Goal: Information Seeking & Learning: Compare options

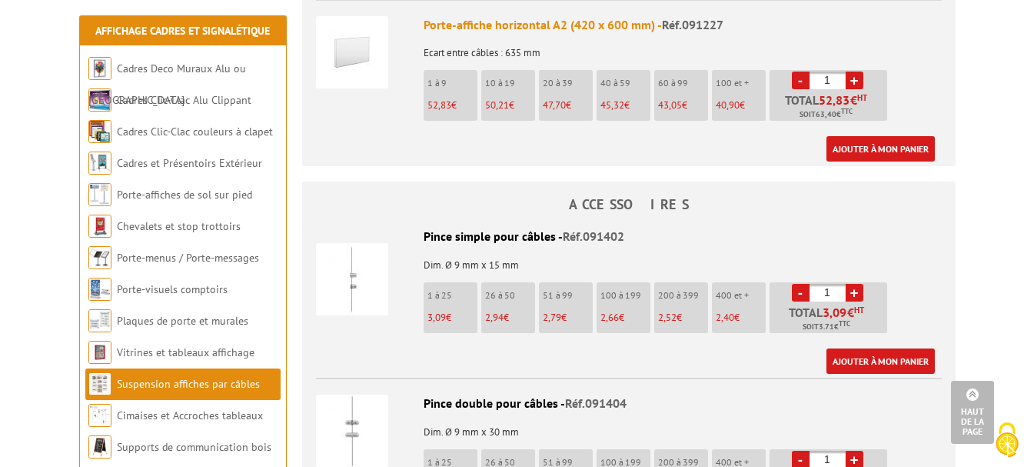
scroll to position [1153, 0]
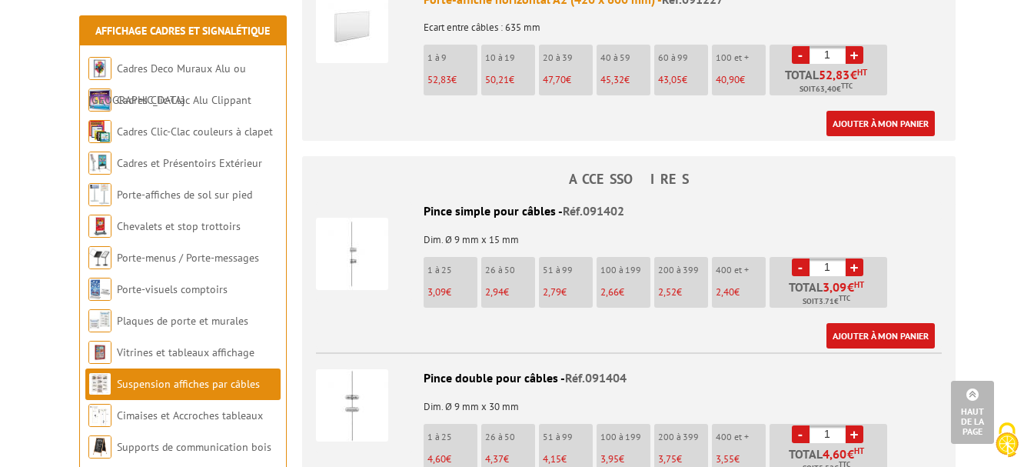
click at [364, 247] on img at bounding box center [352, 254] width 72 height 72
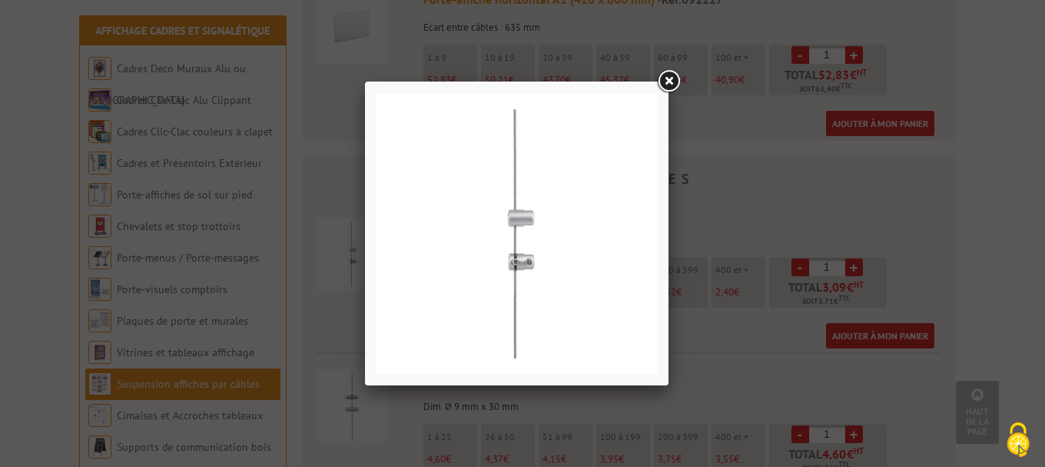
click at [673, 78] on link at bounding box center [669, 82] width 28 height 28
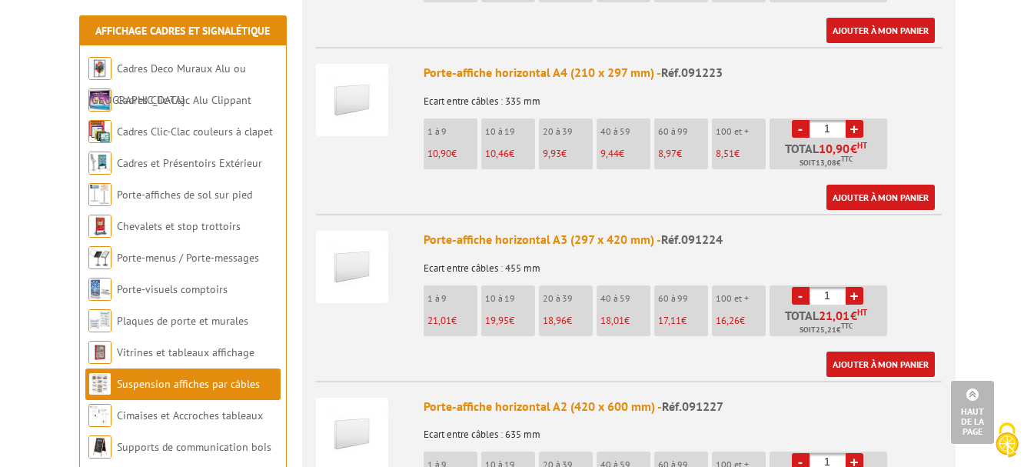
scroll to position [615, 0]
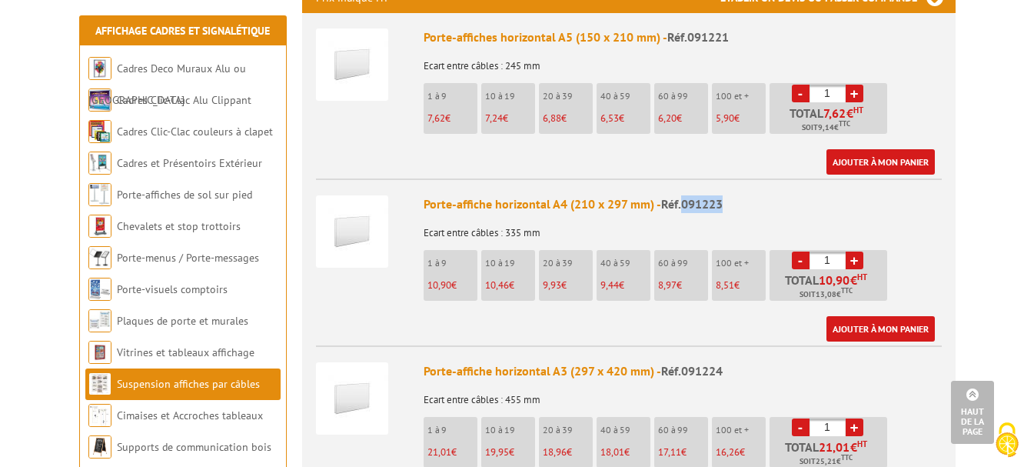
drag, startPoint x: 683, startPoint y: 185, endPoint x: 729, endPoint y: 185, distance: 46.1
click at [729, 195] on div "Porte-affiche horizontal A4 (210 x 297 mm) - Réf.091223" at bounding box center [682, 204] width 518 height 18
copy span "091223"
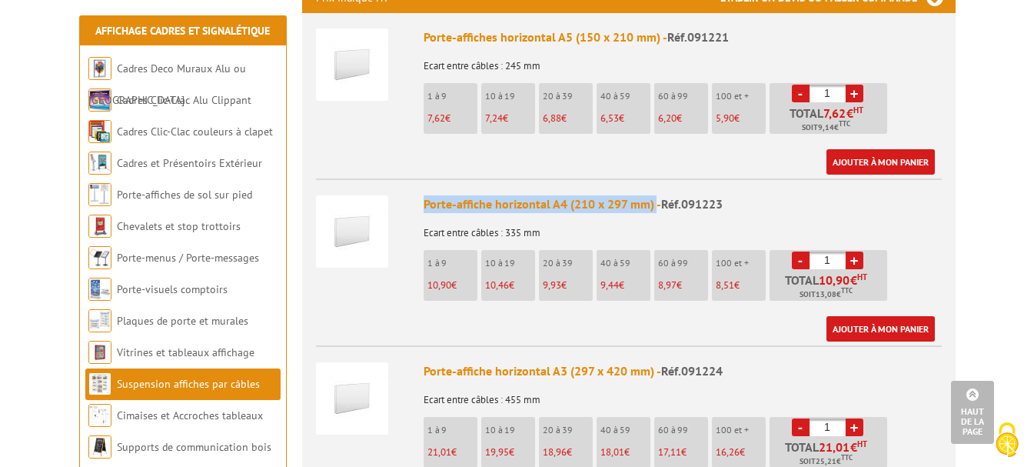
drag, startPoint x: 426, startPoint y: 188, endPoint x: 655, endPoint y: 187, distance: 229.0
click at [655, 195] on div "Porte-affiche horizontal A4 (210 x 297 mm) - Réf.091223" at bounding box center [682, 204] width 518 height 18
copy div "Porte-affiche horizontal A4 (210 x 297 mm)"
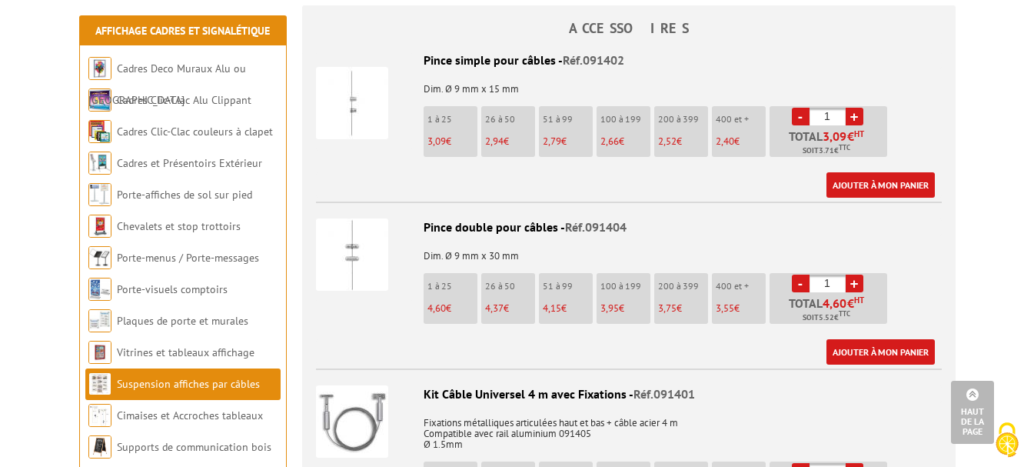
scroll to position [1307, 0]
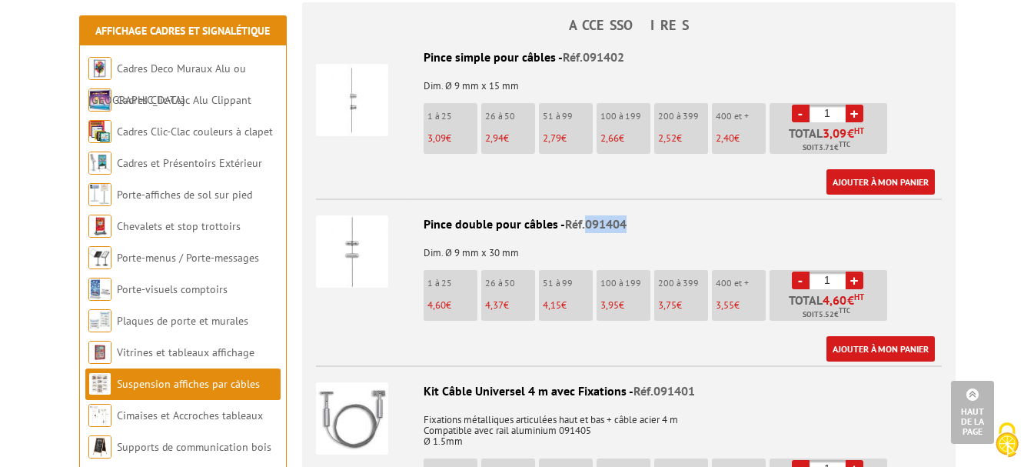
drag, startPoint x: 585, startPoint y: 204, endPoint x: 646, endPoint y: 206, distance: 60.8
click at [646, 215] on div "Pince double pour câbles - Réf.091404" at bounding box center [629, 224] width 626 height 18
copy span "091404"
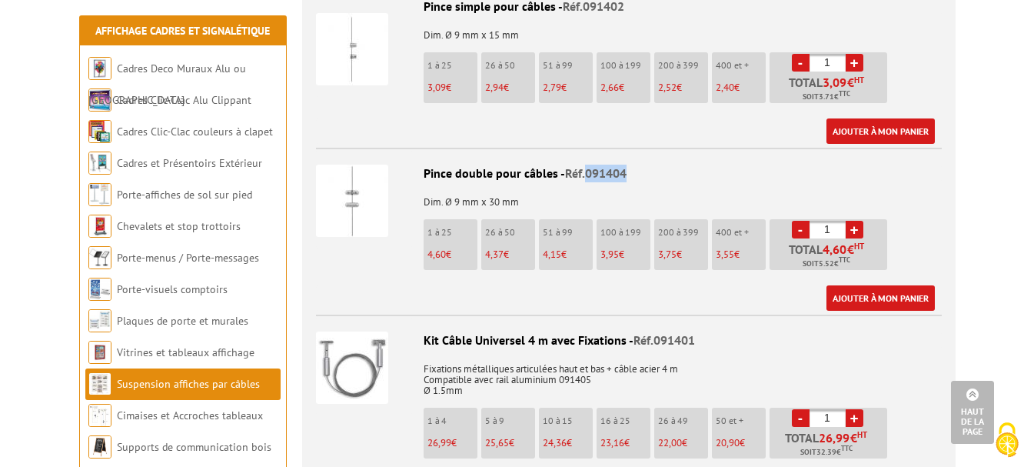
scroll to position [1383, 0]
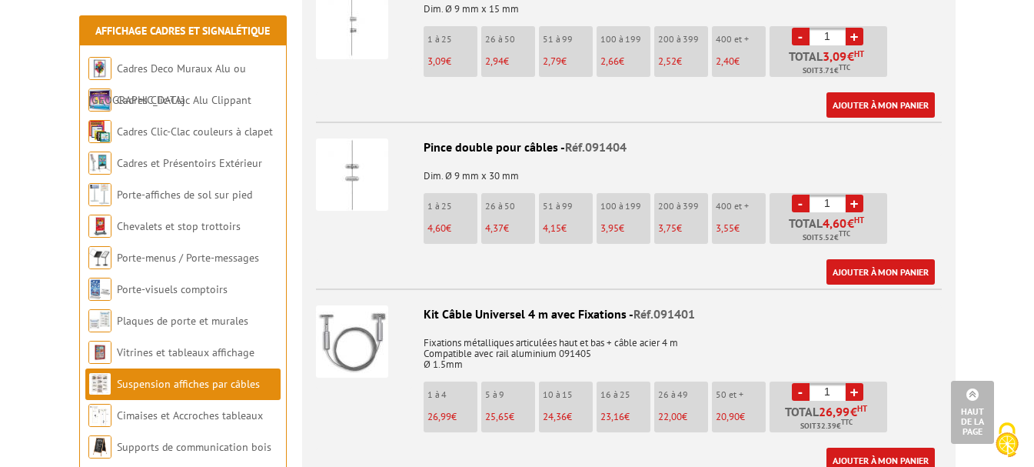
click at [420, 138] on div "Pince double pour câbles - Réf.091404" at bounding box center [629, 147] width 626 height 18
drag, startPoint x: 423, startPoint y: 125, endPoint x: 556, endPoint y: 128, distance: 132.2
click at [556, 138] on div "Pince double pour câbles - Réf.091404" at bounding box center [629, 147] width 626 height 18
copy div "Pince double pour câbles"
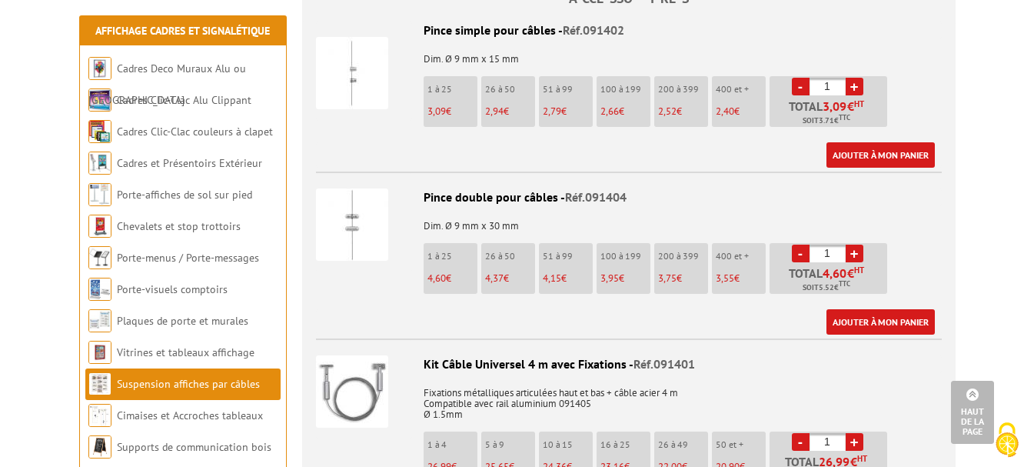
scroll to position [1307, 0]
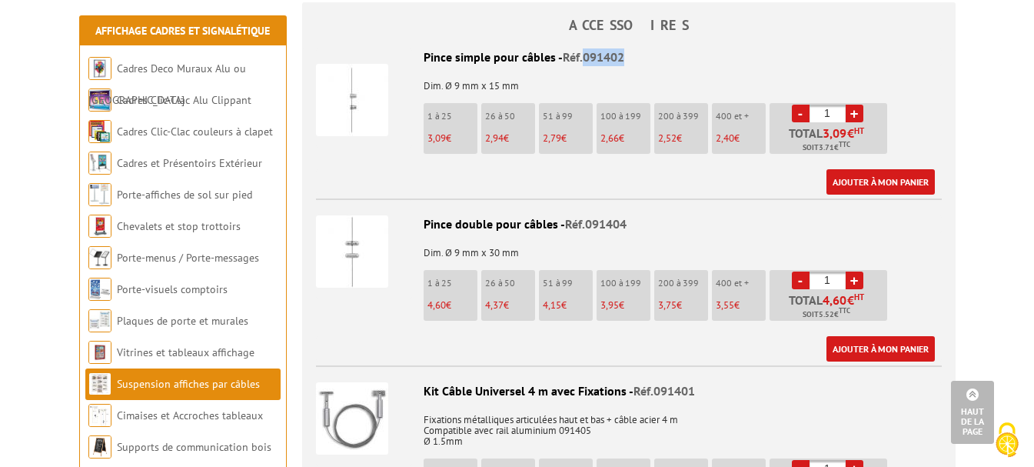
drag, startPoint x: 583, startPoint y: 38, endPoint x: 653, endPoint y: 41, distance: 70.7
click at [653, 48] on div "Pince simple pour câbles - Réf.091402" at bounding box center [629, 57] width 626 height 18
copy span "091402"
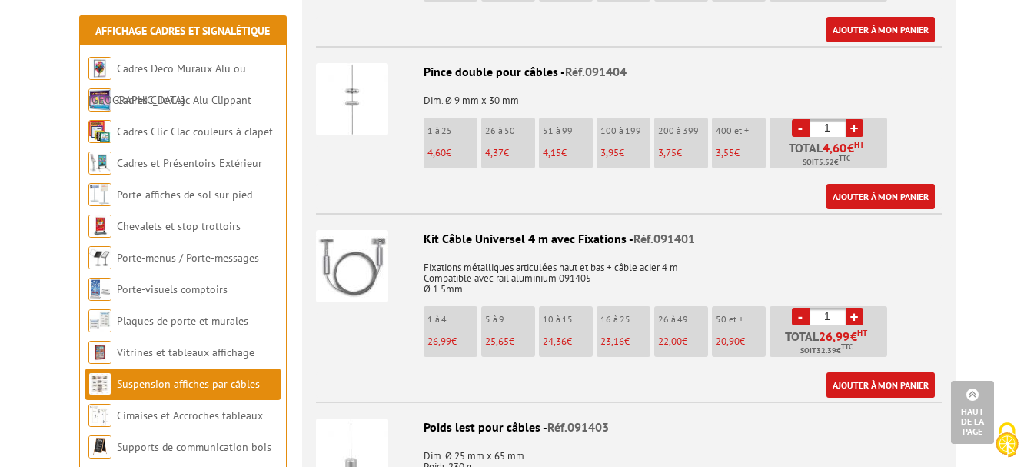
scroll to position [1460, 0]
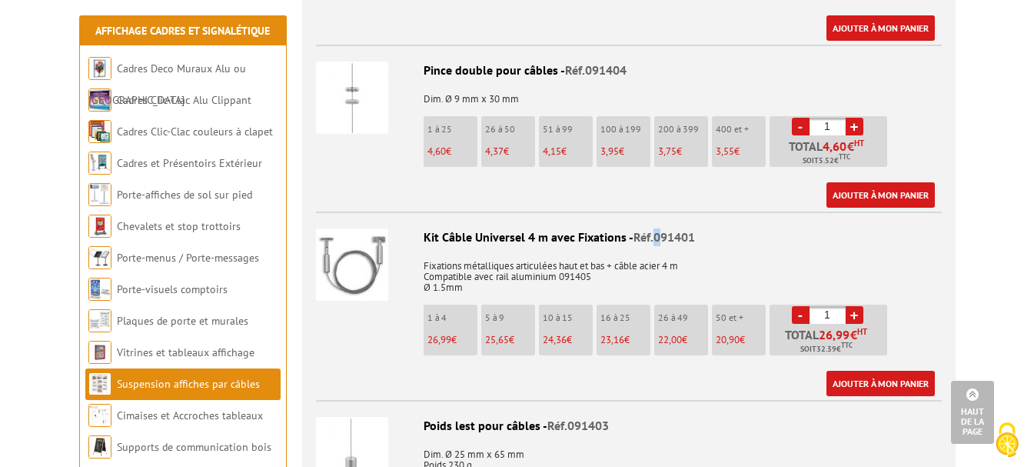
click at [660, 229] on span "Réf.091401" at bounding box center [663, 236] width 61 height 15
drag, startPoint x: 420, startPoint y: 220, endPoint x: 740, endPoint y: 213, distance: 320.6
click at [740, 228] on div "Kit Câble Universel 4 m avec Fixations - Réf.091401" at bounding box center [629, 237] width 626 height 18
copy div "Kit Câble Universel 4 m avec Fixations - Réf.091401"
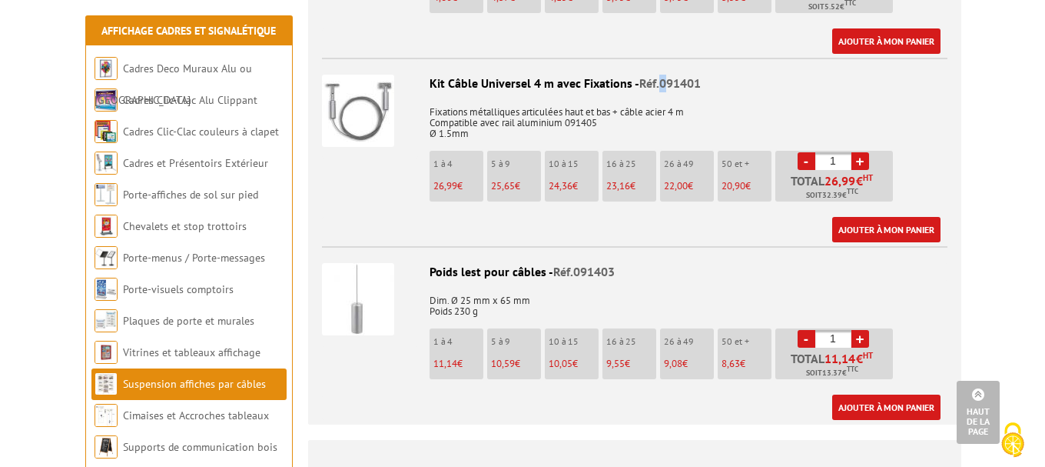
scroll to position [1691, 0]
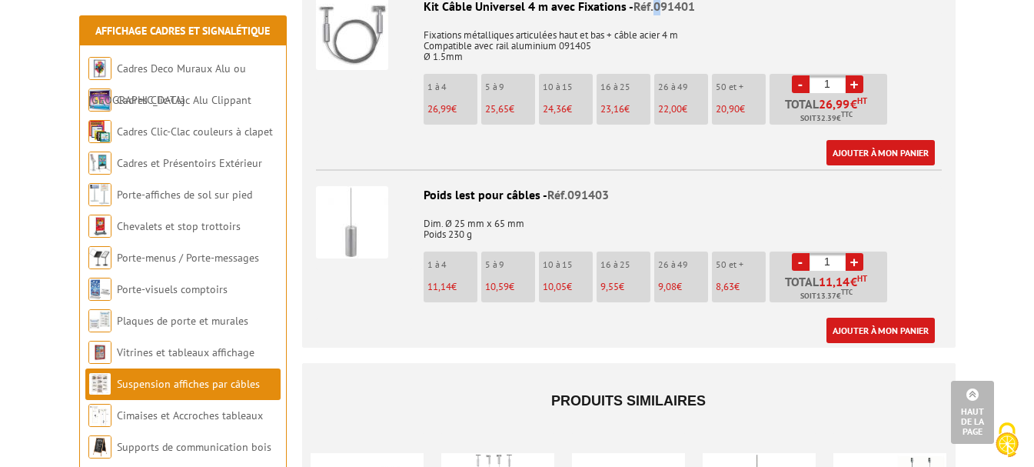
click at [358, 208] on img at bounding box center [352, 222] width 72 height 72
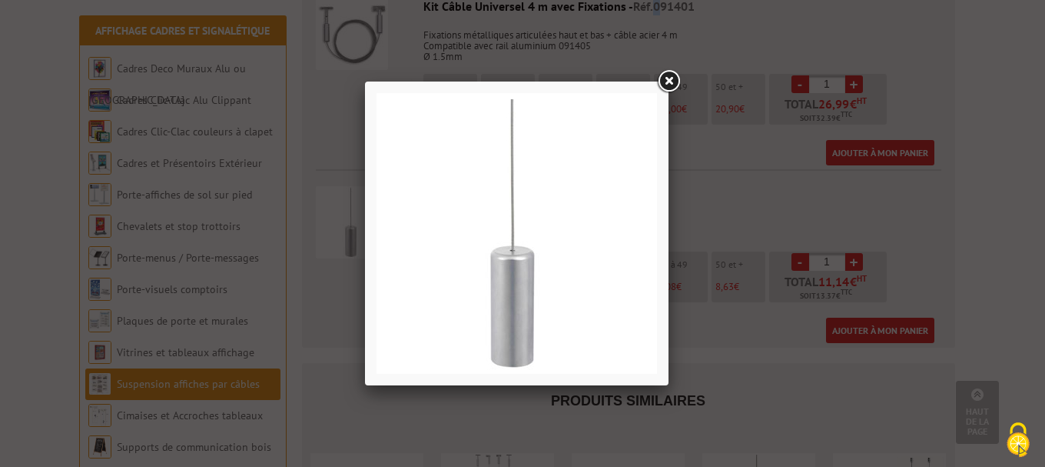
click at [666, 84] on link at bounding box center [669, 82] width 28 height 28
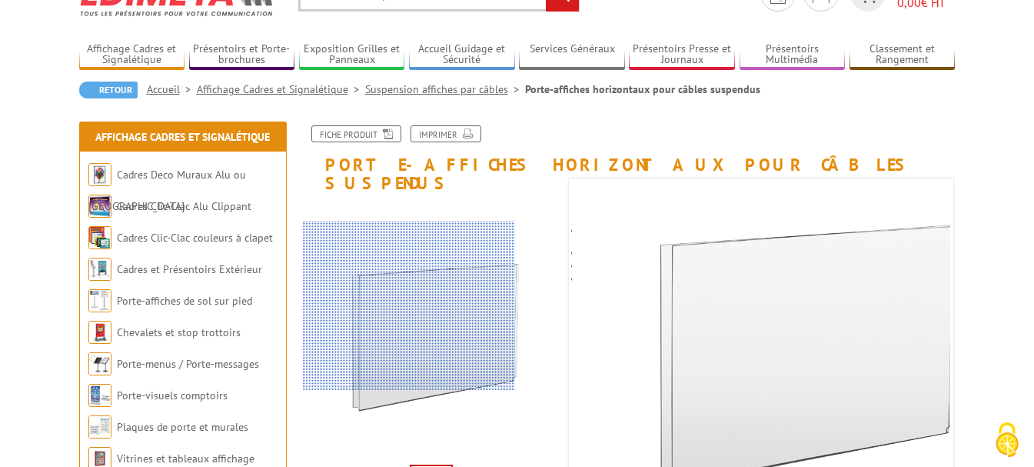
scroll to position [154, 0]
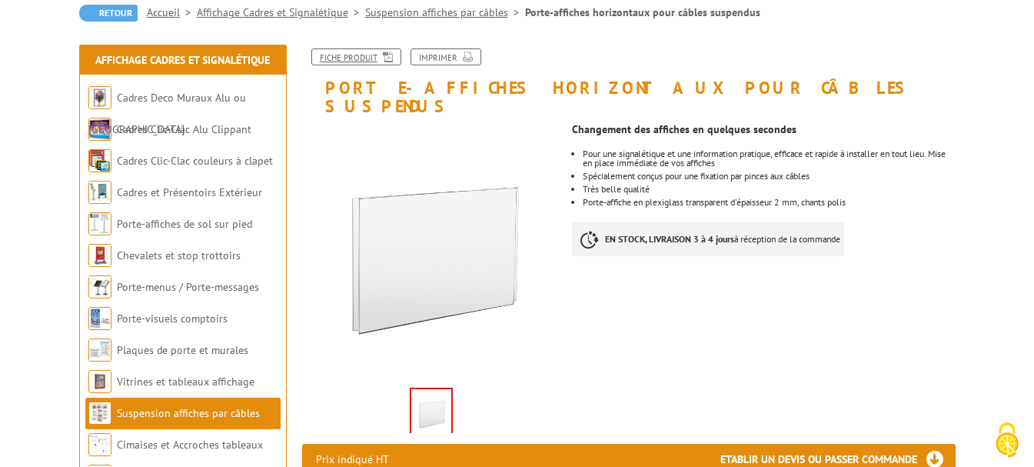
click at [361, 55] on link "Fiche produit" at bounding box center [356, 56] width 90 height 17
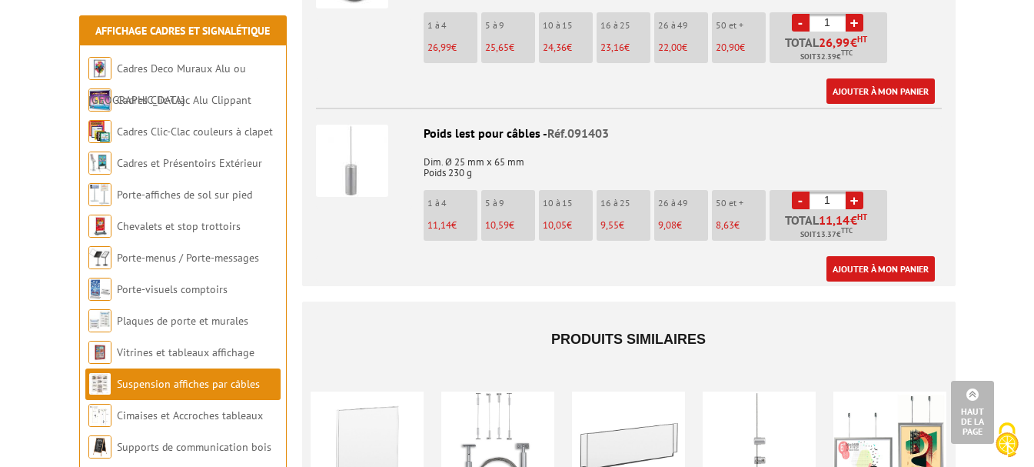
scroll to position [1768, 0]
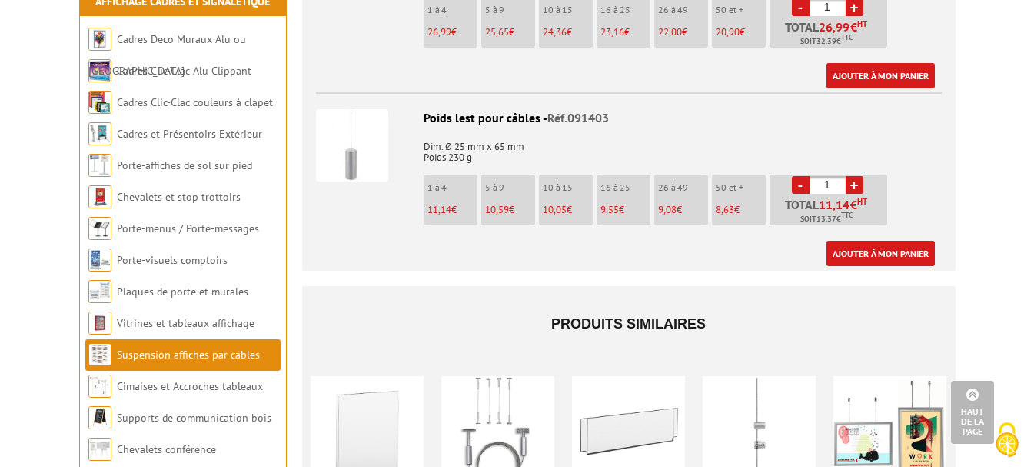
drag, startPoint x: 423, startPoint y: 101, endPoint x: 628, endPoint y: 101, distance: 205.2
click at [628, 109] on div "Poids lest pour câbles - Réf.091403" at bounding box center [629, 118] width 626 height 18
copy div "Poids lest pour câbles - Réf.091403"
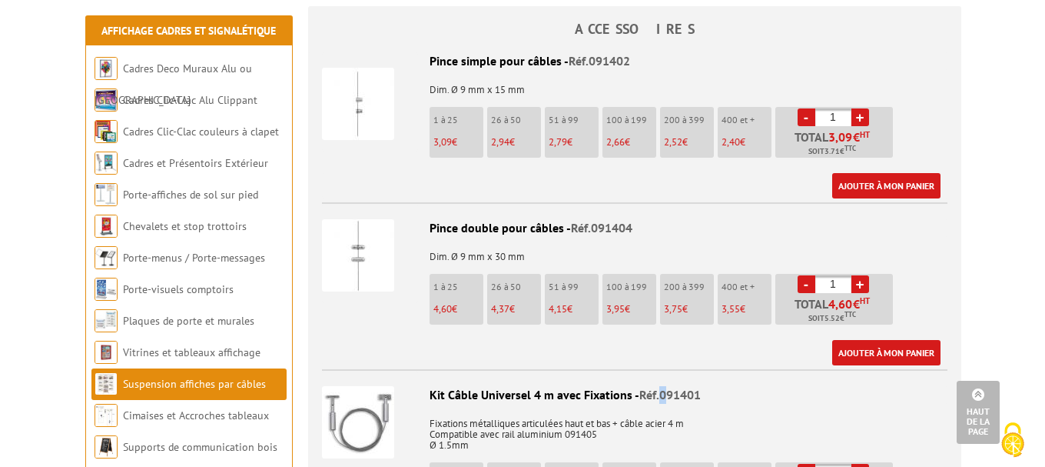
scroll to position [1307, 0]
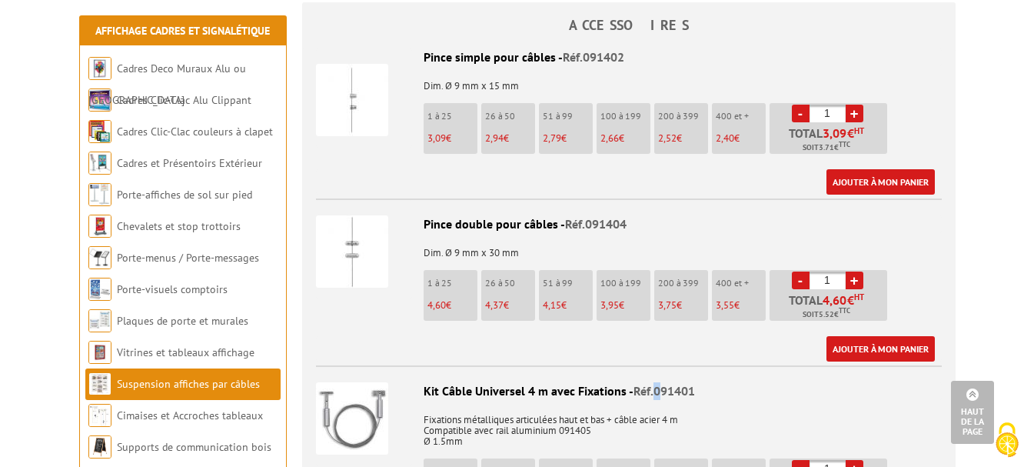
click at [353, 77] on img at bounding box center [352, 100] width 72 height 72
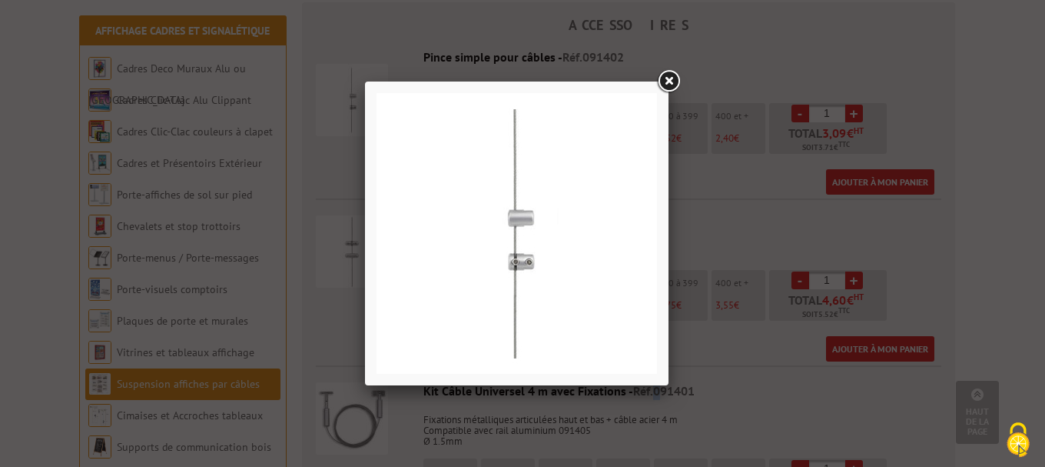
click at [668, 85] on link at bounding box center [669, 82] width 28 height 28
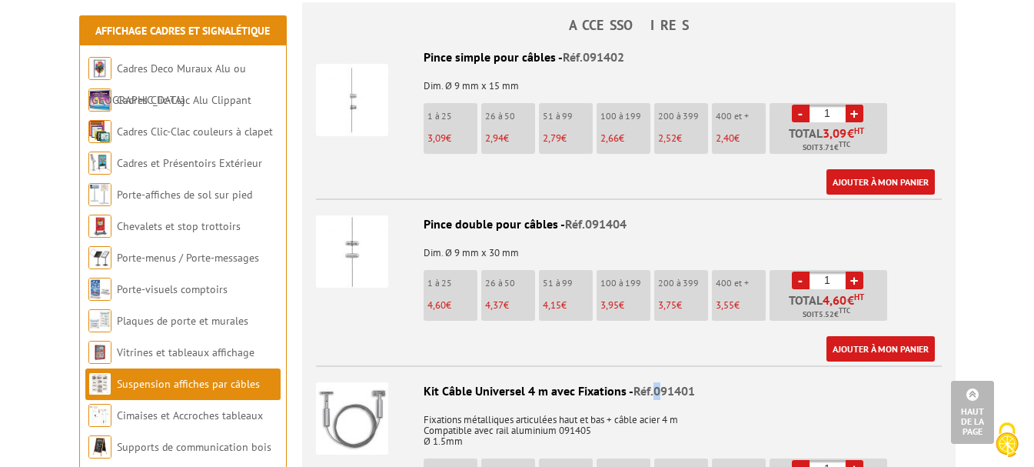
click at [368, 248] on img at bounding box center [352, 251] width 72 height 72
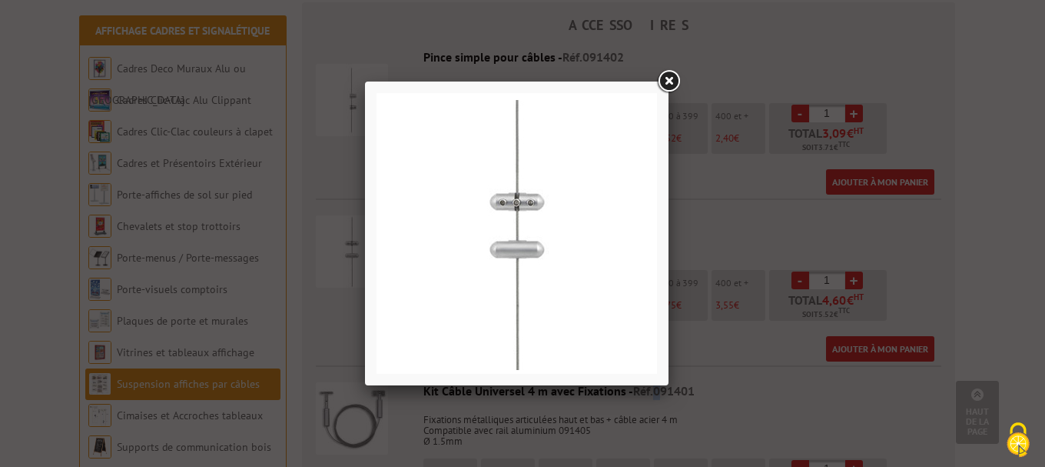
click at [671, 81] on link at bounding box center [669, 82] width 28 height 28
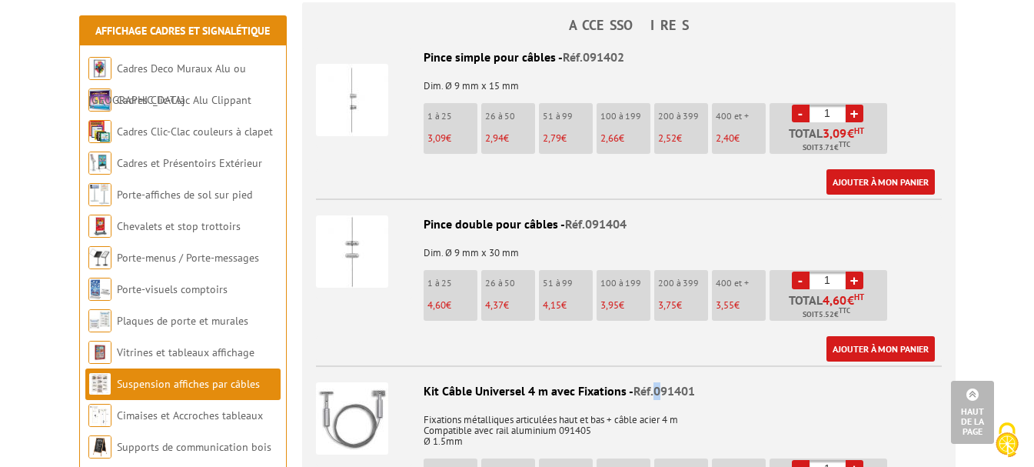
click at [360, 233] on img at bounding box center [352, 251] width 72 height 72
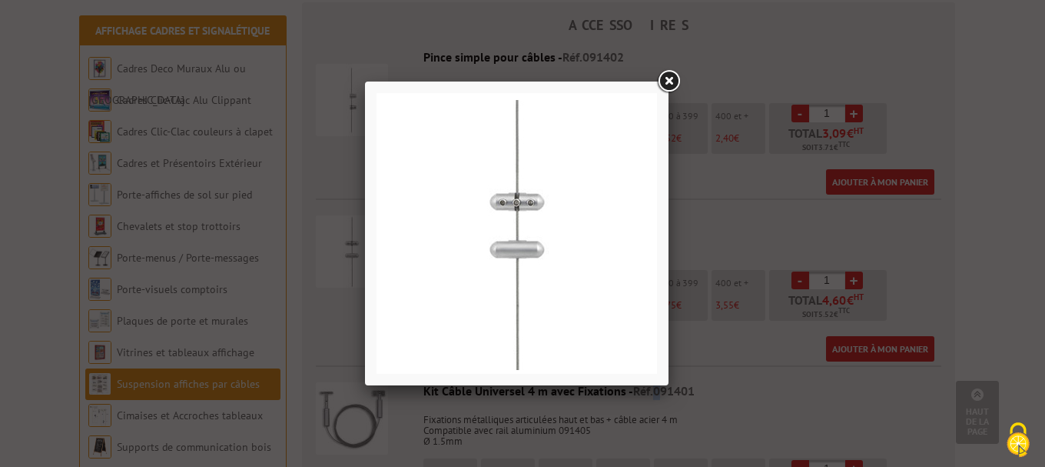
click at [667, 79] on link at bounding box center [669, 82] width 28 height 28
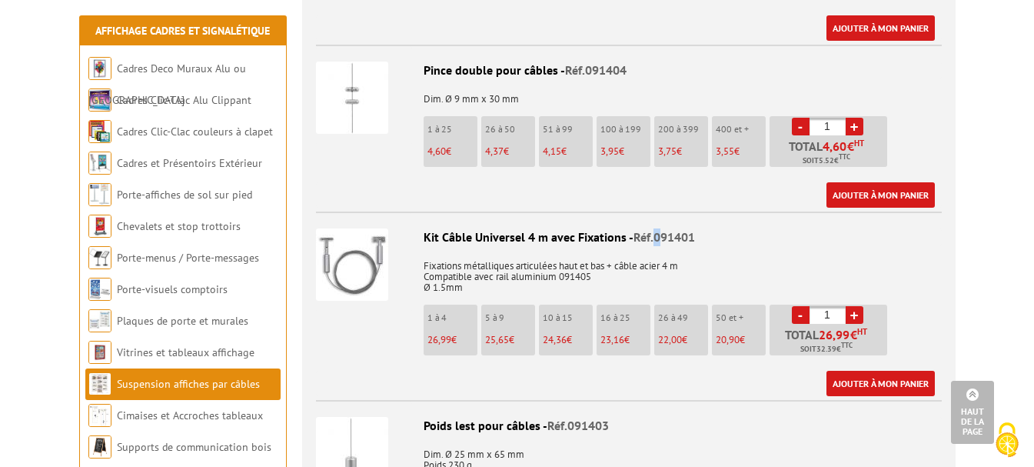
scroll to position [1614, 0]
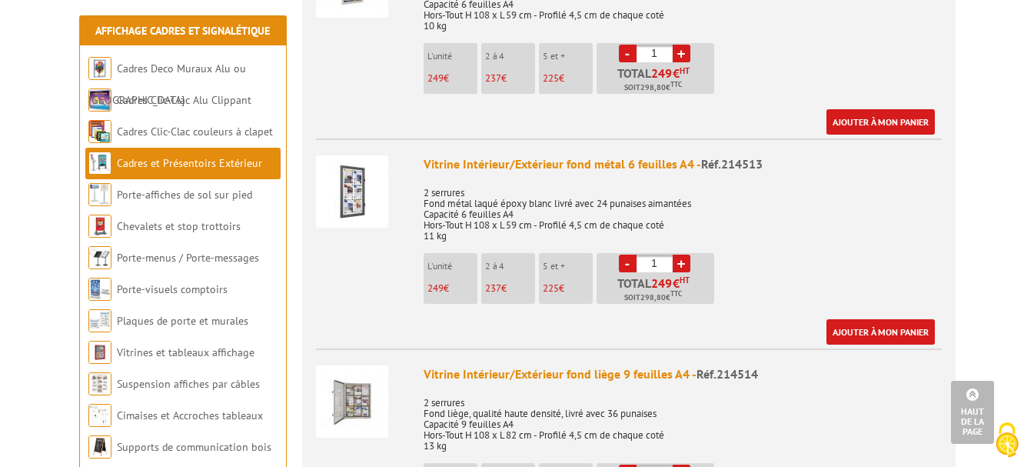
scroll to position [1921, 0]
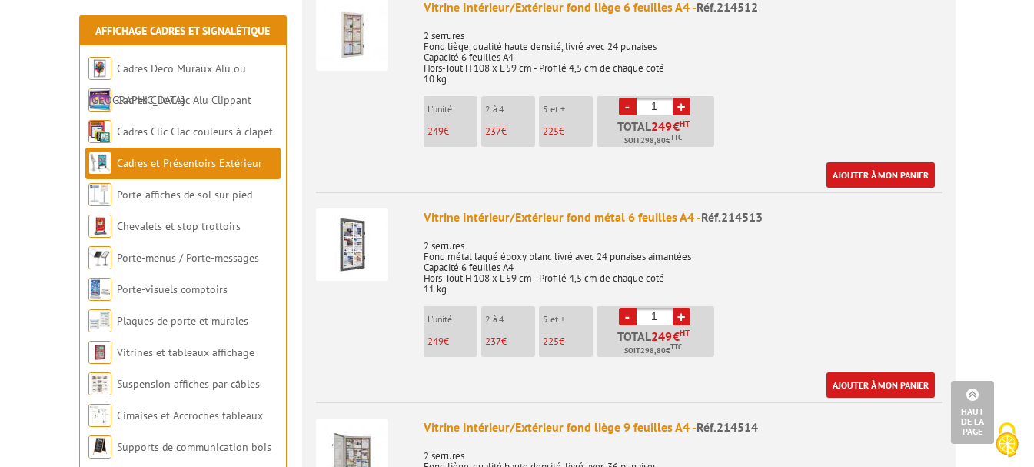
click at [352, 218] on img at bounding box center [352, 244] width 72 height 72
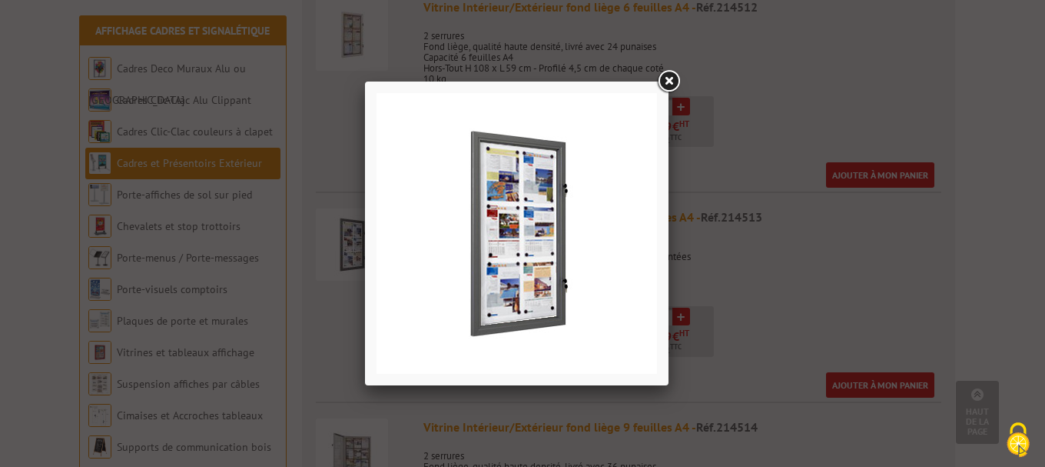
click at [603, 237] on img at bounding box center [517, 233] width 281 height 281
click at [671, 77] on link at bounding box center [669, 82] width 28 height 28
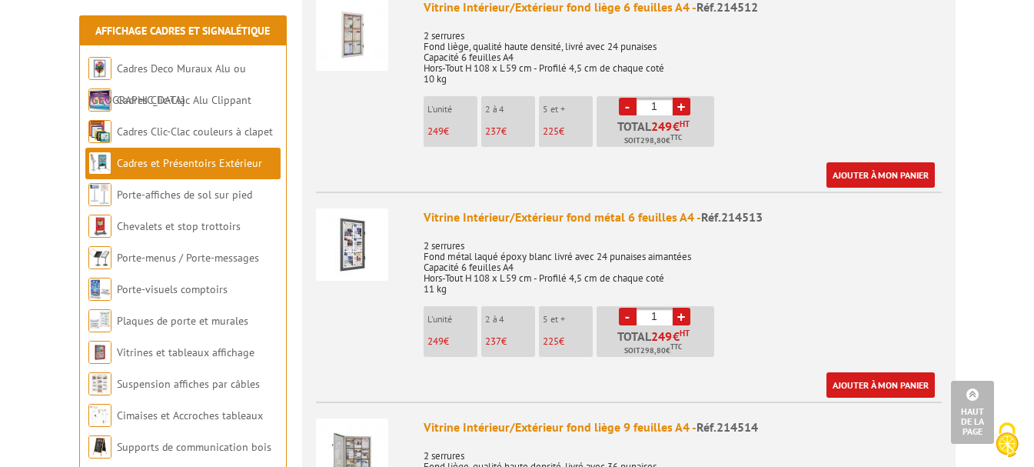
click at [742, 209] on span "Réf.214513" at bounding box center [731, 216] width 61 height 15
click at [374, 227] on img at bounding box center [352, 244] width 72 height 72
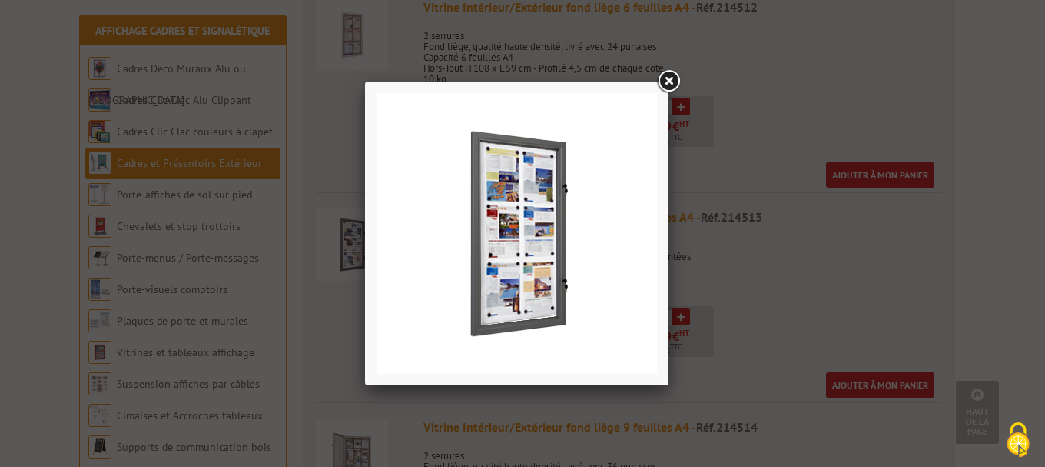
click at [667, 80] on link at bounding box center [669, 82] width 28 height 28
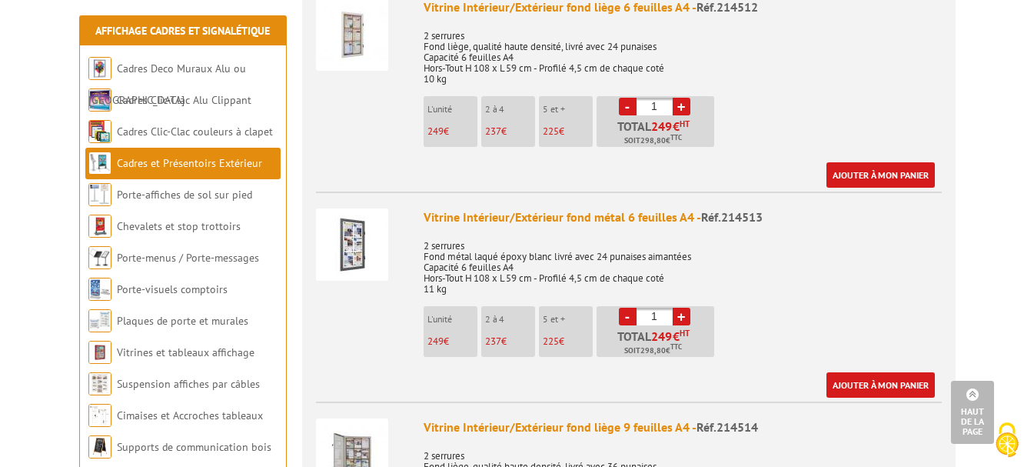
click at [355, 218] on img at bounding box center [352, 244] width 72 height 72
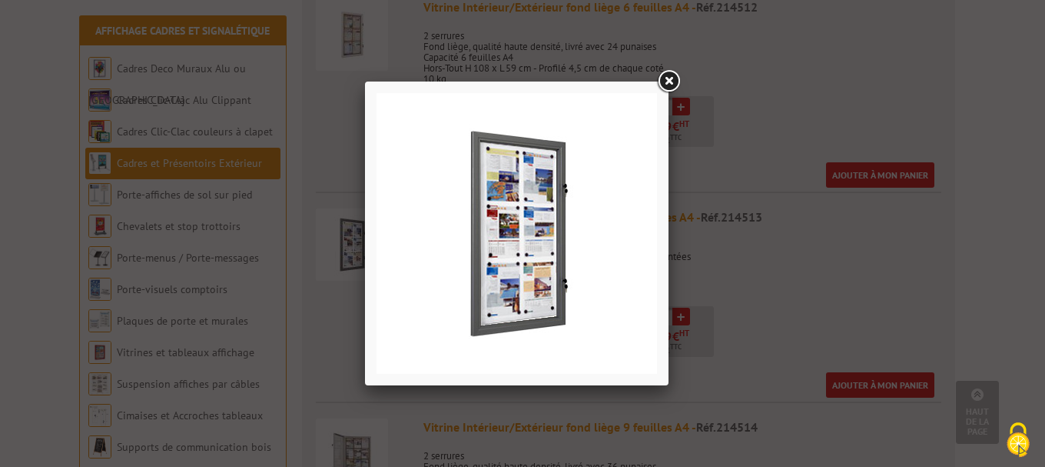
click at [665, 77] on link at bounding box center [669, 82] width 28 height 28
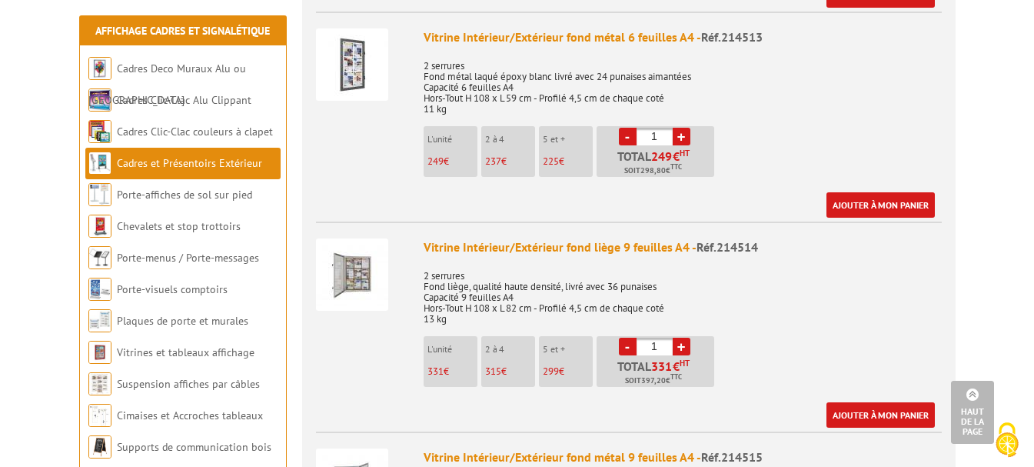
scroll to position [2075, 0]
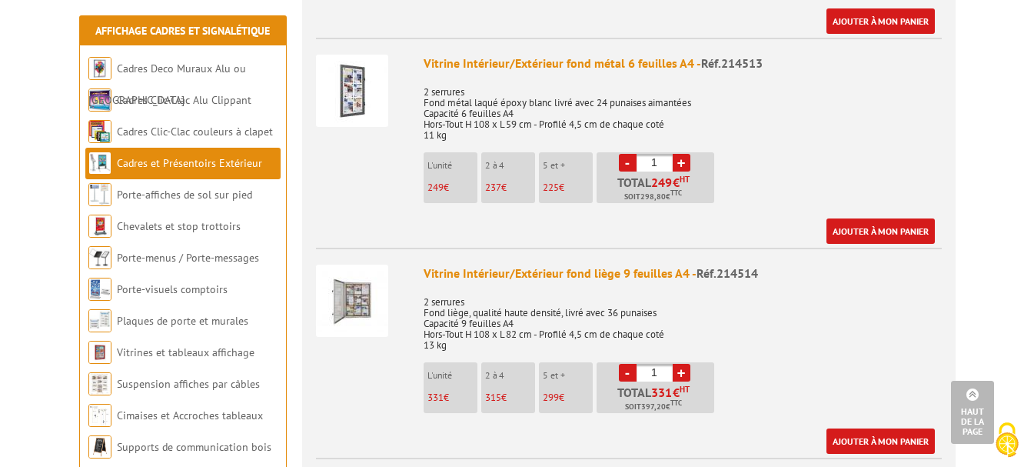
click at [359, 71] on img at bounding box center [352, 91] width 72 height 72
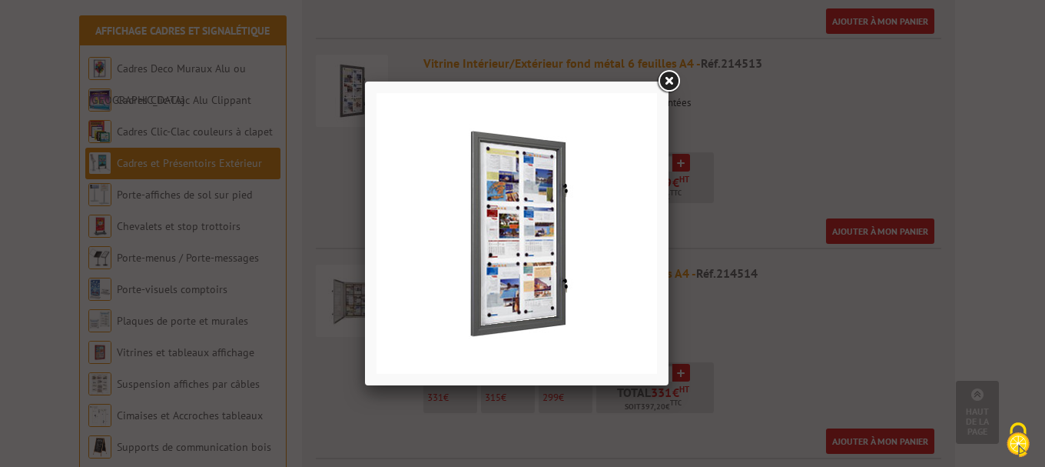
click at [667, 78] on link at bounding box center [669, 82] width 28 height 28
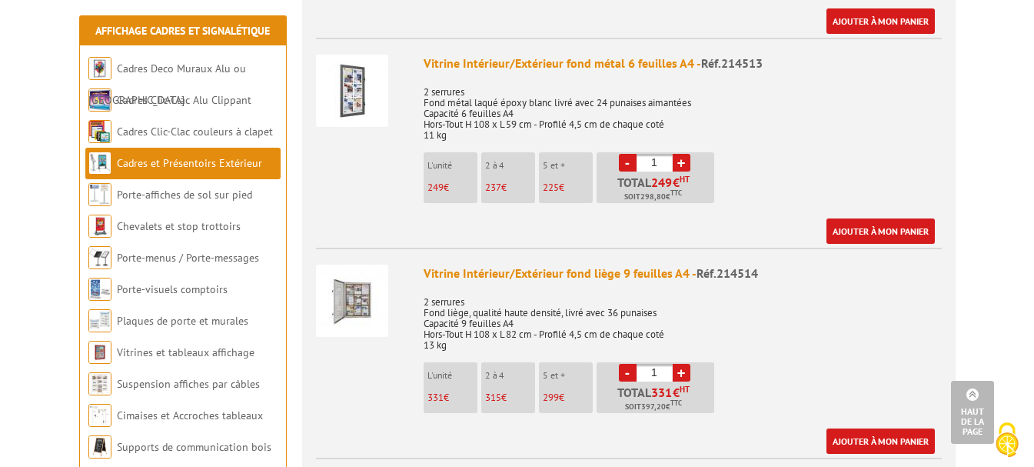
click at [348, 75] on img at bounding box center [352, 91] width 72 height 72
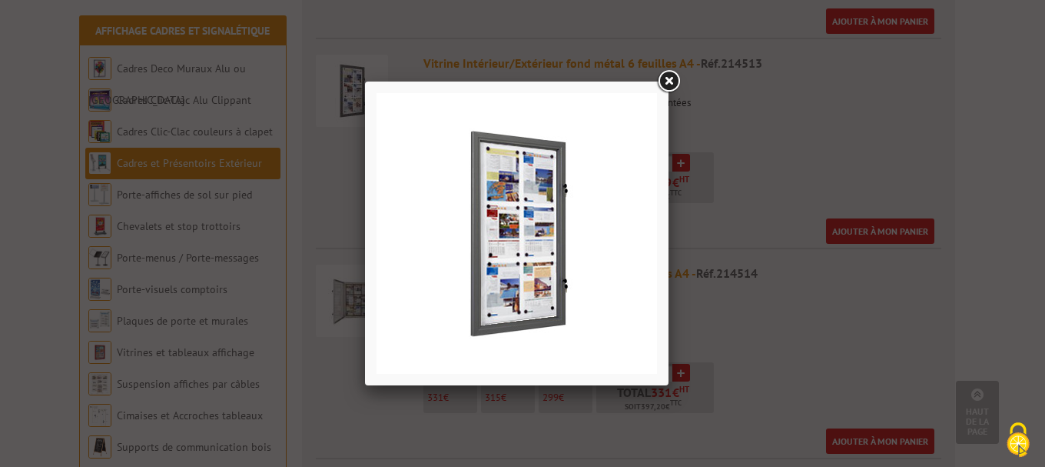
click at [674, 82] on link at bounding box center [669, 82] width 28 height 28
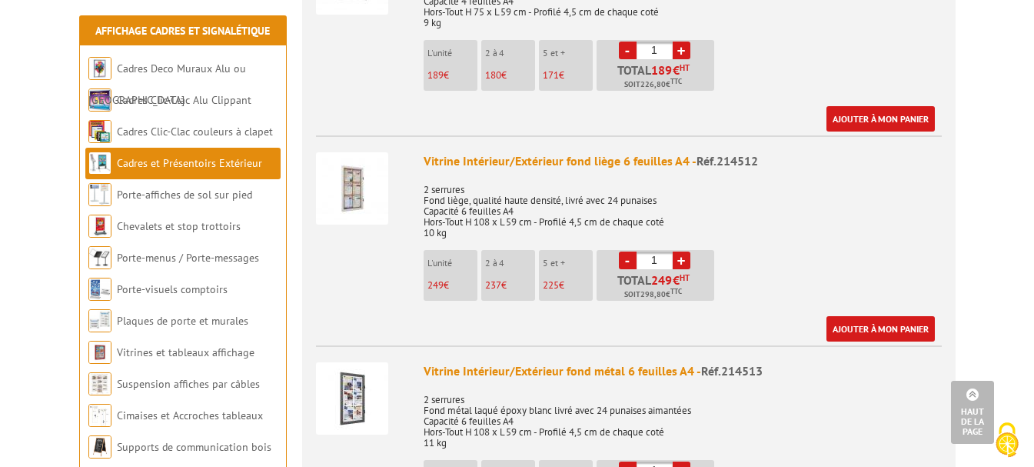
scroll to position [1845, 0]
